Goal: Task Accomplishment & Management: Use online tool/utility

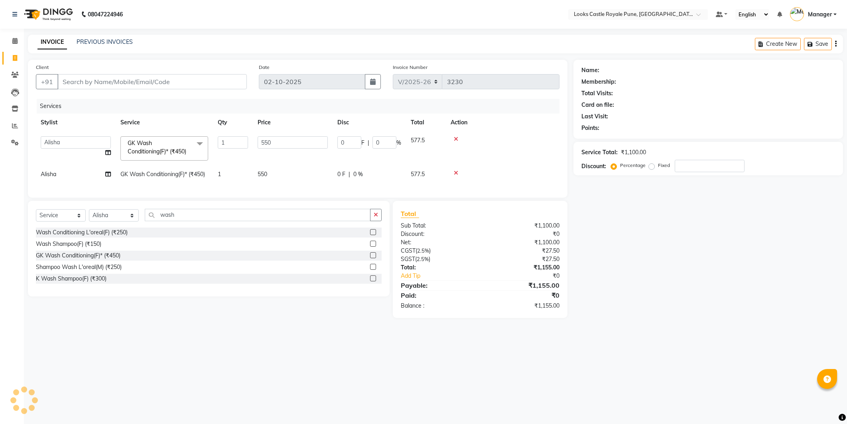
select select "5915"
select select "43049"
select select "service"
select select "43049"
click at [14, 122] on span at bounding box center [15, 126] width 14 height 9
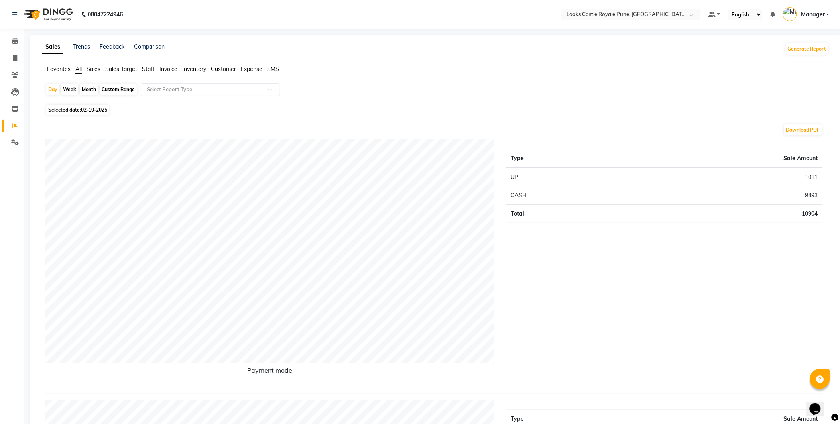
click at [150, 71] on span "Staff" at bounding box center [148, 68] width 13 height 7
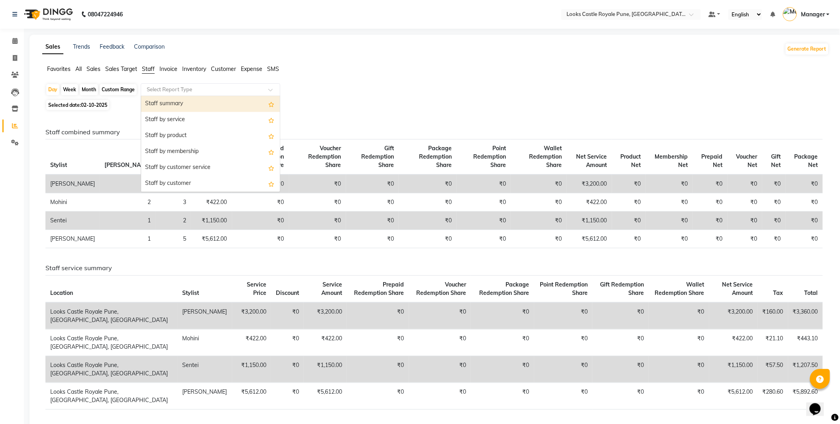
click at [181, 86] on input "text" at bounding box center [202, 90] width 115 height 8
click at [181, 121] on div "Staff by service" at bounding box center [210, 120] width 139 height 16
select select "full_report"
select select "csv"
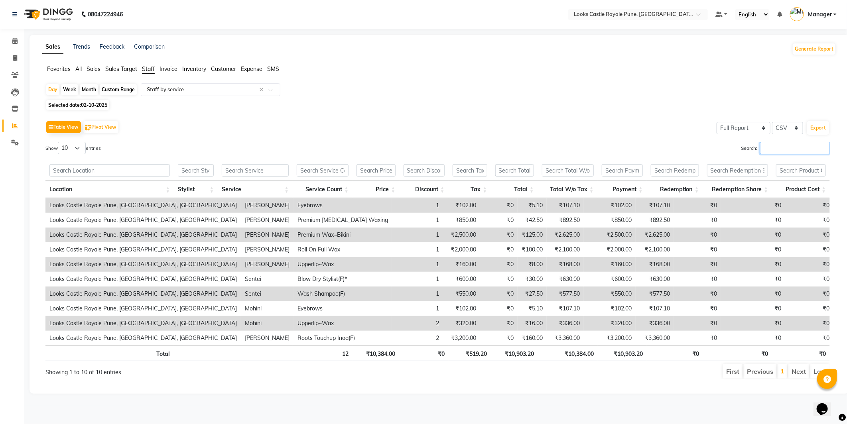
click at [787, 150] on input "Search:" at bounding box center [795, 148] width 70 height 12
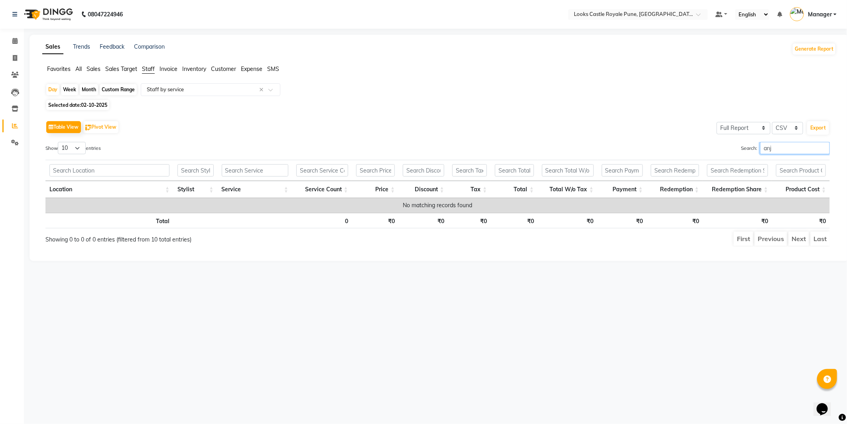
type input "anj"
click at [15, 31] on div "Calendar Invoice Clients Leads Inventory Reports Settings Completed InProgress …" at bounding box center [54, 217] width 108 height 389
click at [13, 37] on span at bounding box center [15, 41] width 14 height 9
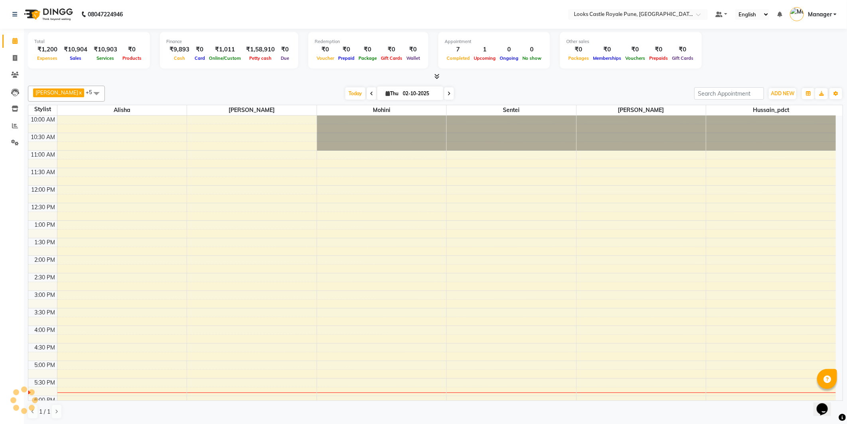
scroll to position [157, 0]
